Goal: Navigation & Orientation: Find specific page/section

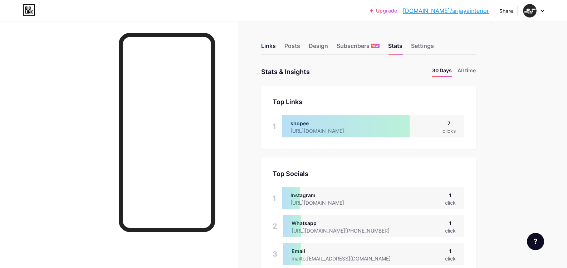
click at [276, 46] on div "Links" at bounding box center [268, 47] width 15 height 13
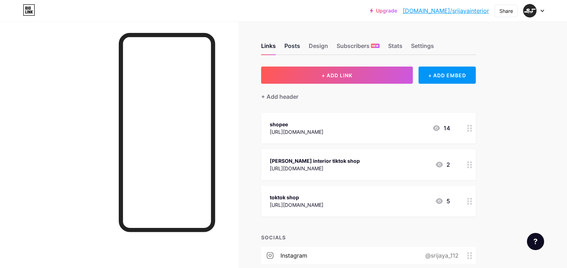
click at [297, 48] on div "Posts" at bounding box center [292, 47] width 16 height 13
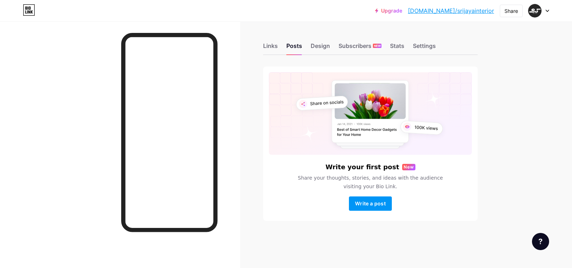
click at [317, 55] on div "Links Posts Design Subscribers NEW Stats Settings Write your first post New Sha…" at bounding box center [254, 138] width 508 height 235
click at [319, 50] on div "Design" at bounding box center [320, 47] width 19 height 13
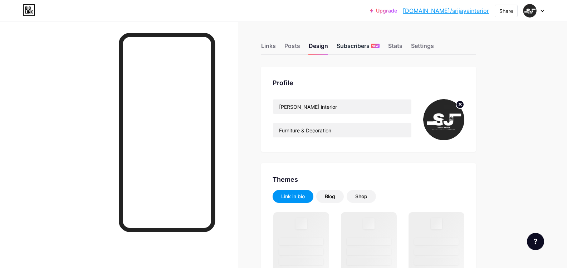
click at [360, 45] on div "Subscribers NEW" at bounding box center [357, 47] width 43 height 13
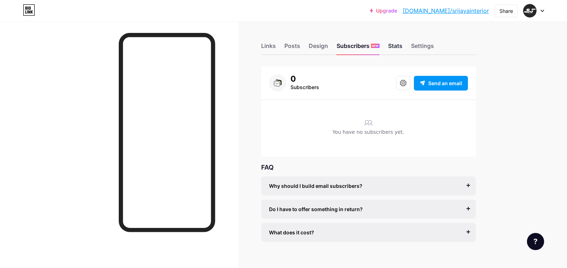
click at [397, 46] on div "Stats" at bounding box center [395, 47] width 14 height 13
